Goal: Information Seeking & Learning: Check status

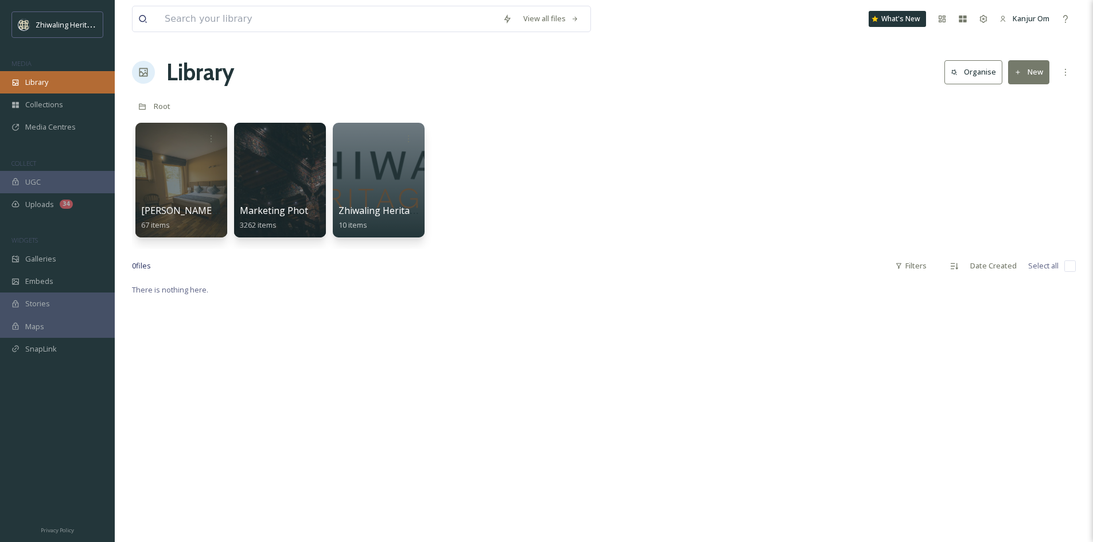
click at [52, 88] on div "Library" at bounding box center [57, 82] width 115 height 22
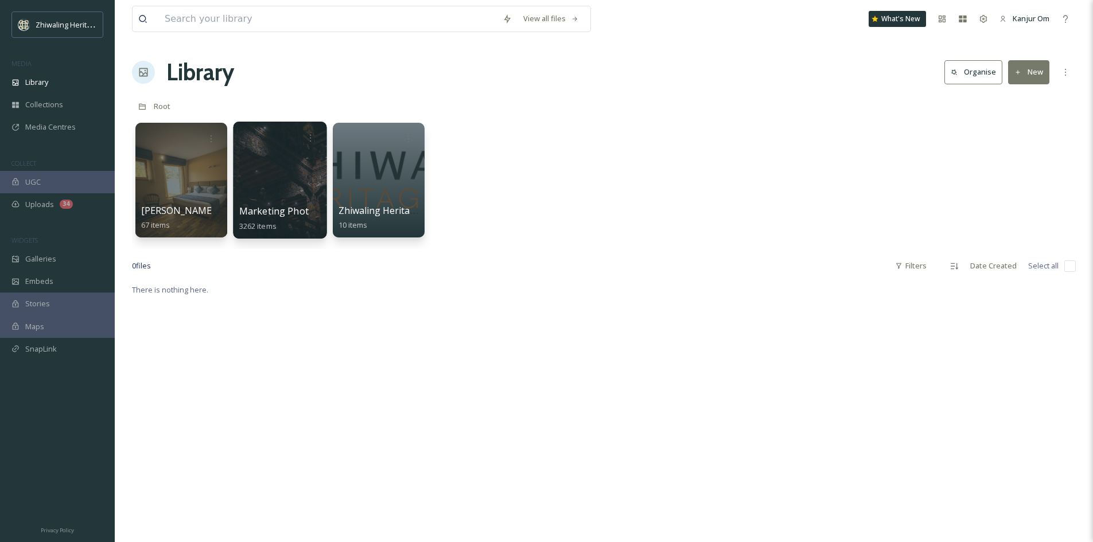
click at [277, 201] on div at bounding box center [280, 180] width 94 height 117
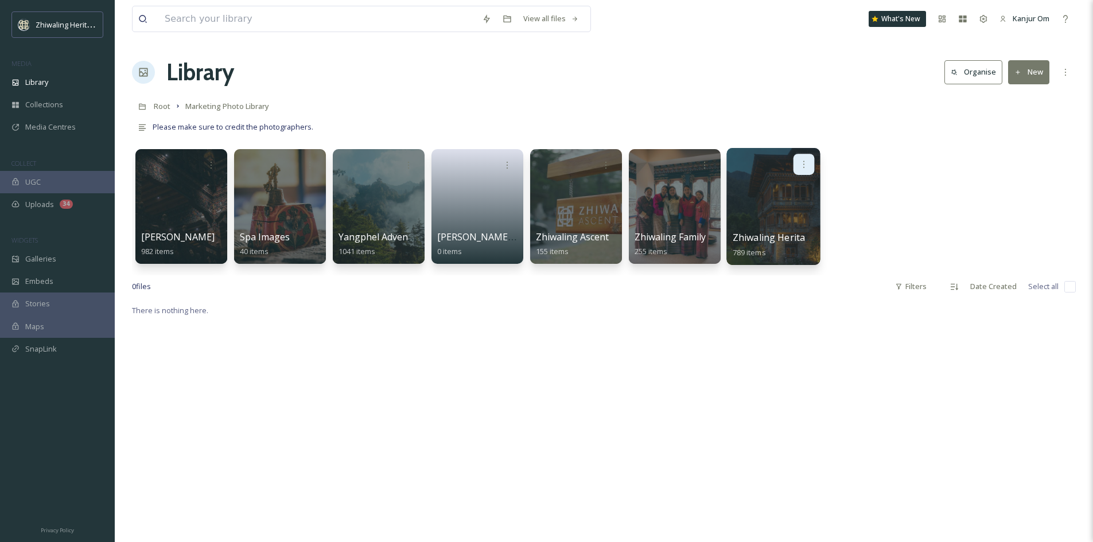
click at [805, 159] on div at bounding box center [803, 164] width 21 height 21
click at [779, 192] on span "Edit / Share" at bounding box center [776, 189] width 40 height 11
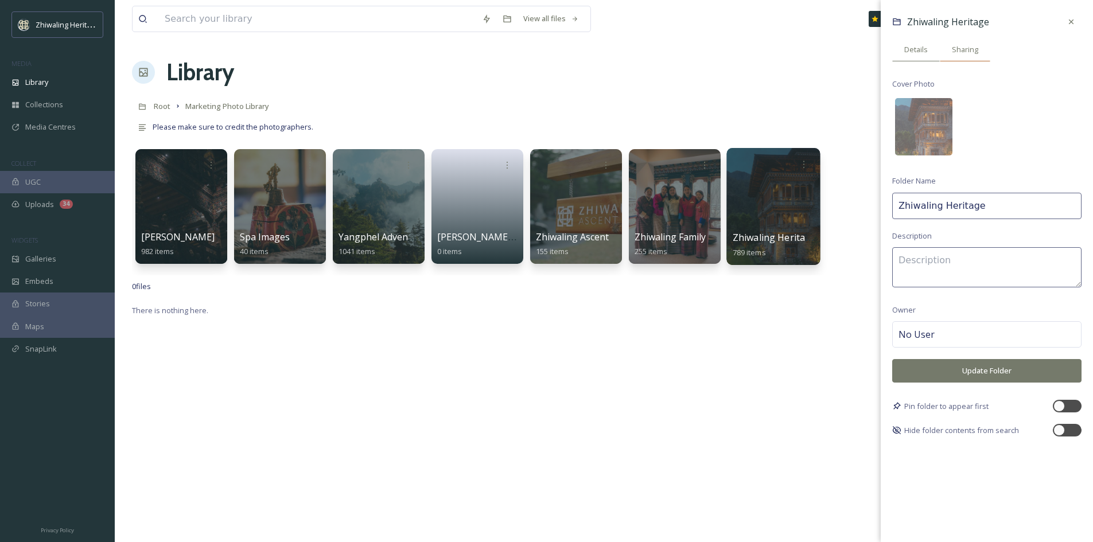
click at [971, 45] on span "Sharing" at bounding box center [965, 49] width 26 height 11
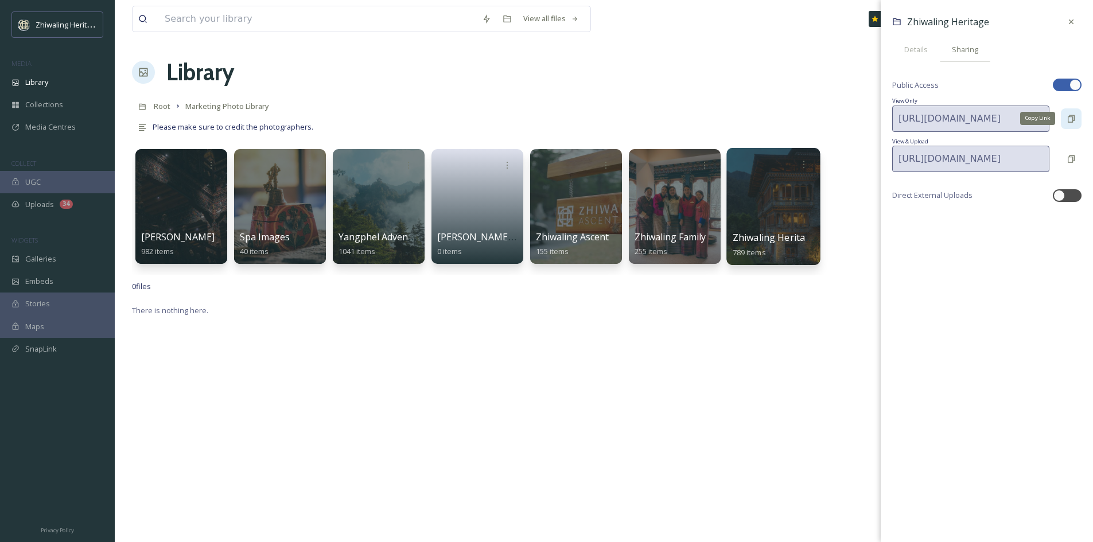
click at [1075, 119] on icon at bounding box center [1071, 118] width 9 height 9
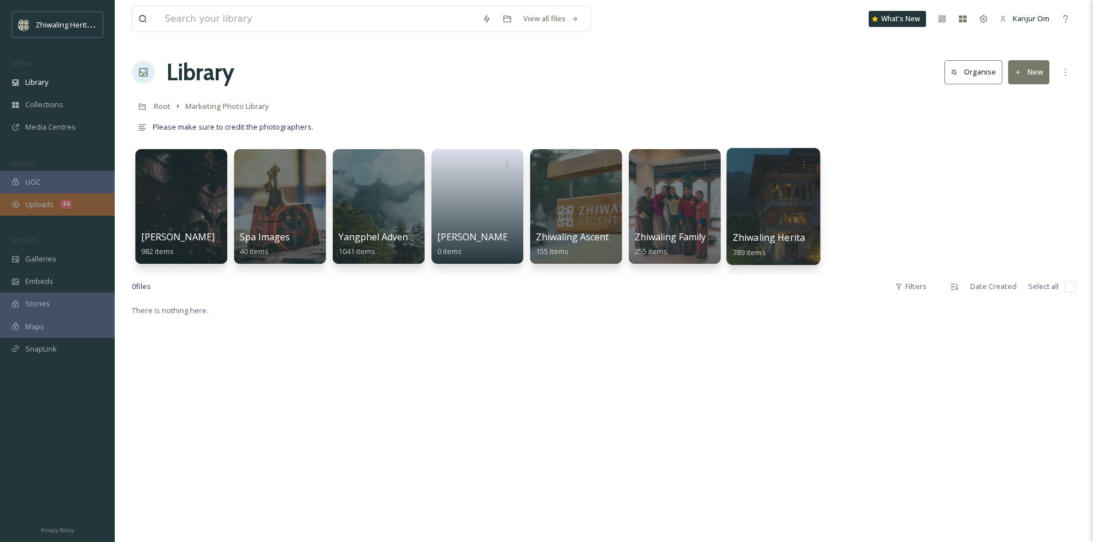
click at [49, 207] on span "Uploads" at bounding box center [39, 204] width 29 height 11
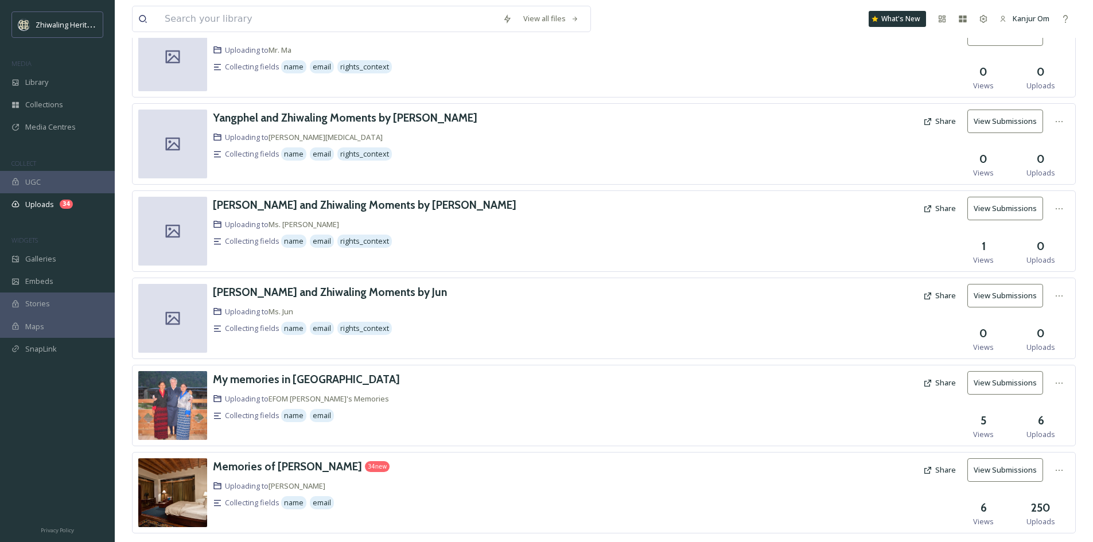
scroll to position [204, 0]
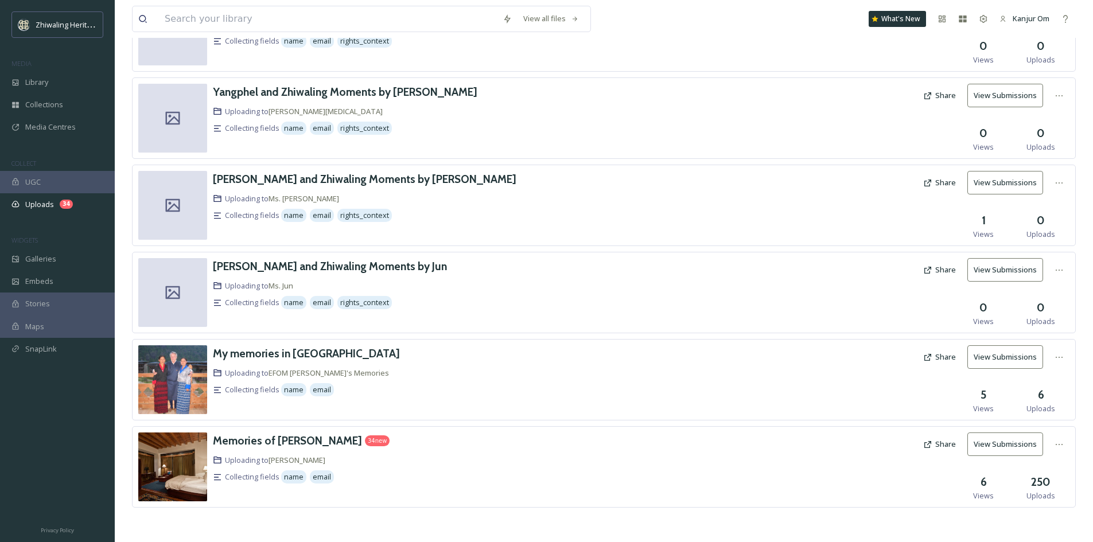
click at [477, 443] on div "Memories of [PERSON_NAME] 34 new" at bounding box center [446, 441] width 466 height 17
click at [793, 482] on div at bounding box center [798, 467] width 239 height 69
click at [980, 493] on span "Views" at bounding box center [983, 496] width 21 height 11
click at [1010, 445] on button "View Submissions" at bounding box center [1005, 445] width 76 height 24
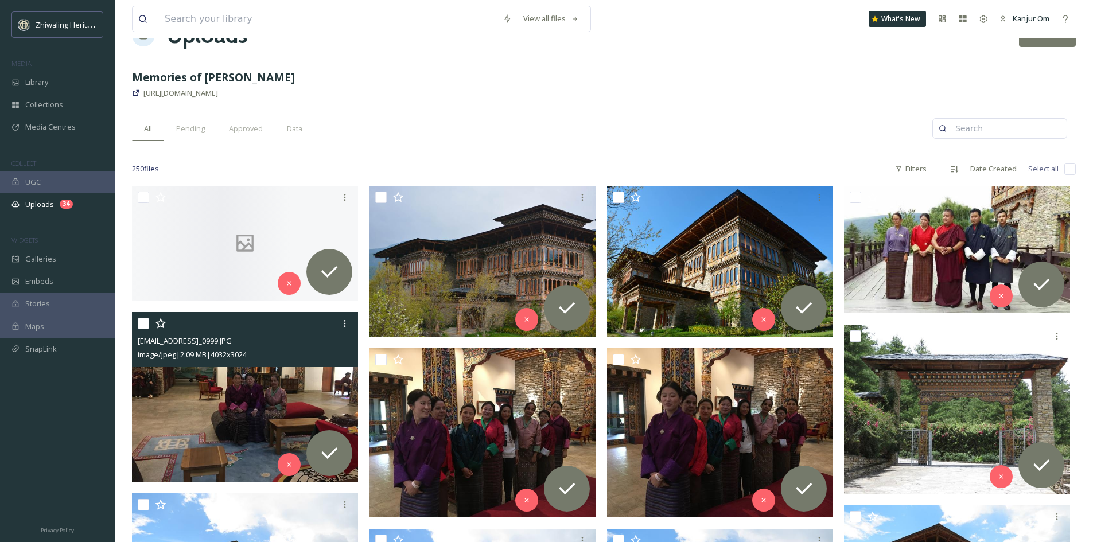
scroll to position [57, 0]
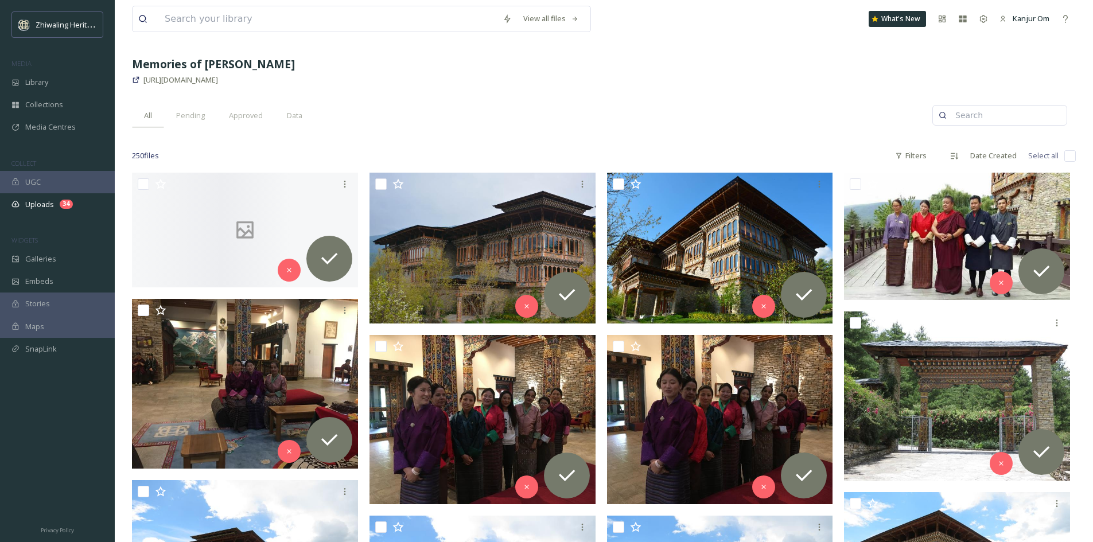
scroll to position [0, 0]
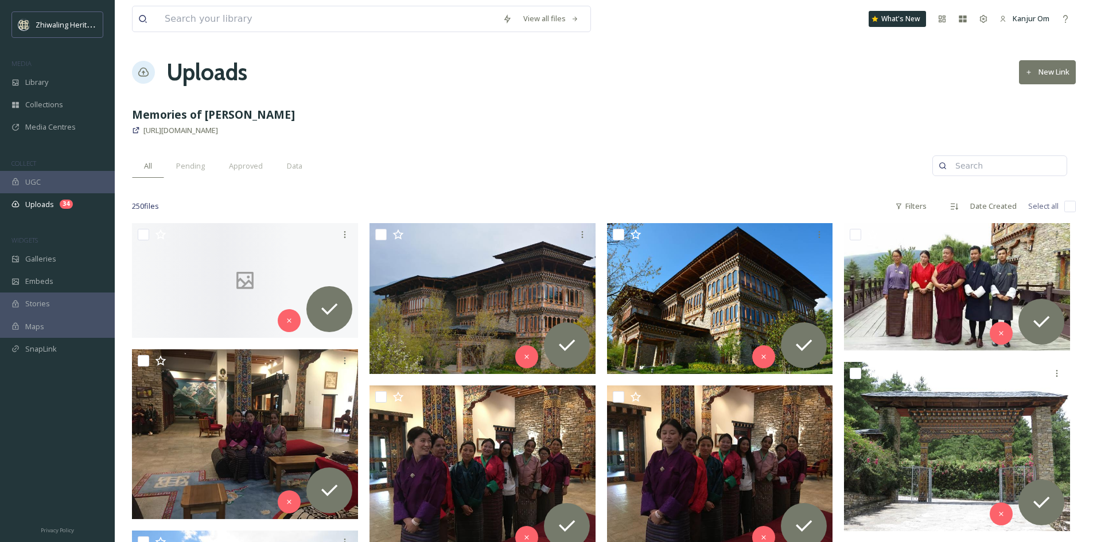
click at [474, 168] on div "All Pending Approved Data" at bounding box center [532, 166] width 800 height 24
